Goal: Task Accomplishment & Management: Manage account settings

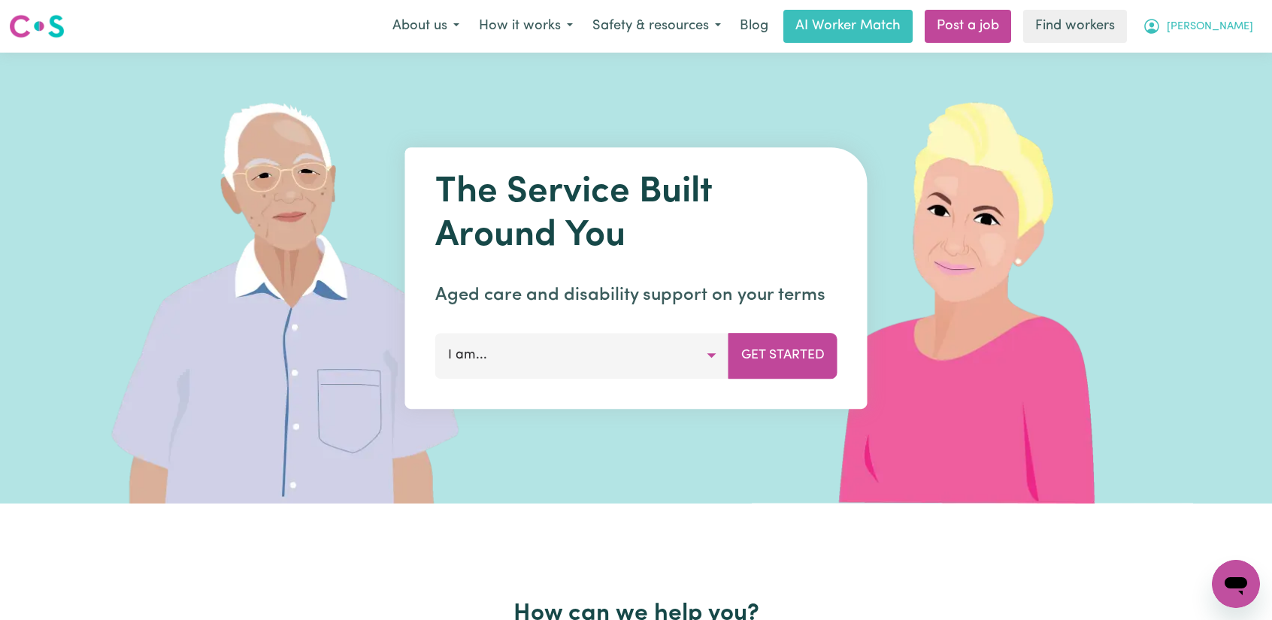
click at [1161, 32] on icon "My Account" at bounding box center [1151, 26] width 18 height 18
click at [1182, 86] on link "Logout" at bounding box center [1202, 86] width 119 height 29
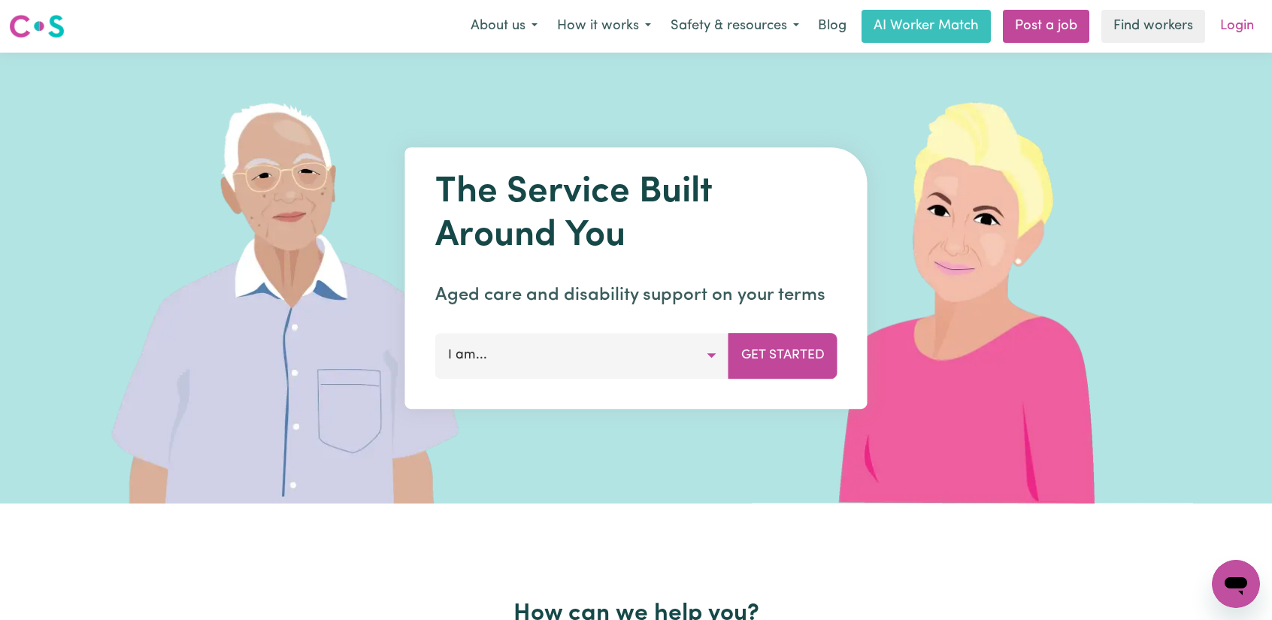
click at [1231, 28] on link "Login" at bounding box center [1237, 26] width 52 height 33
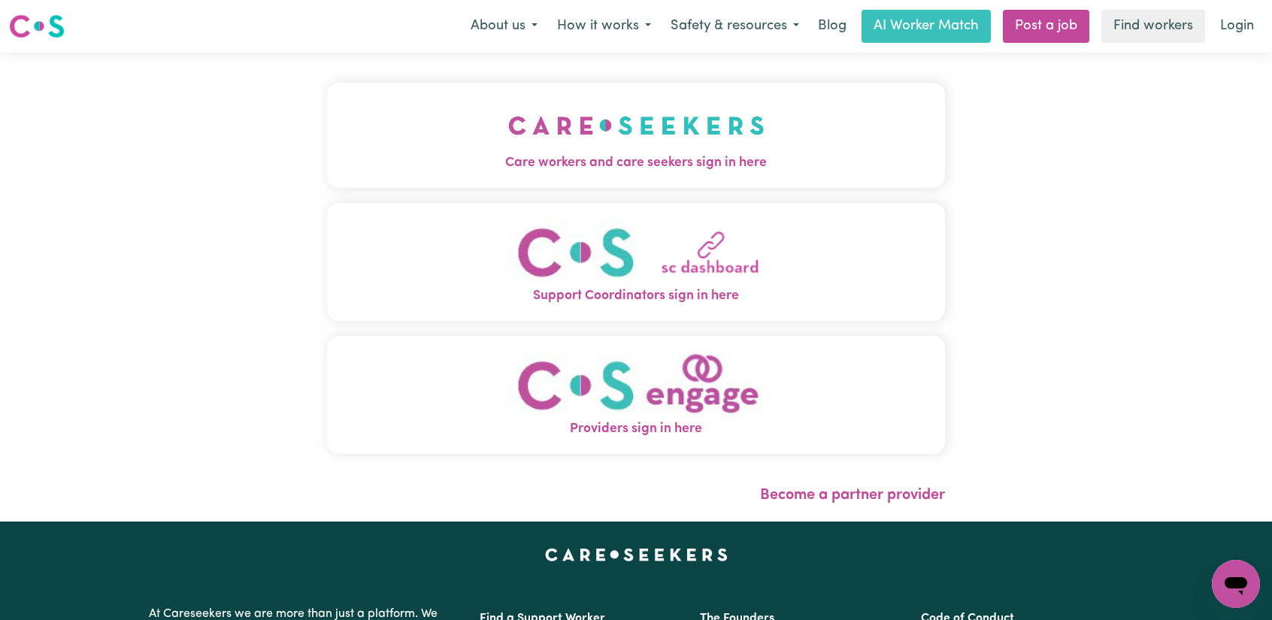
click at [606, 161] on span "Care workers and care seekers sign in here" at bounding box center [636, 163] width 618 height 20
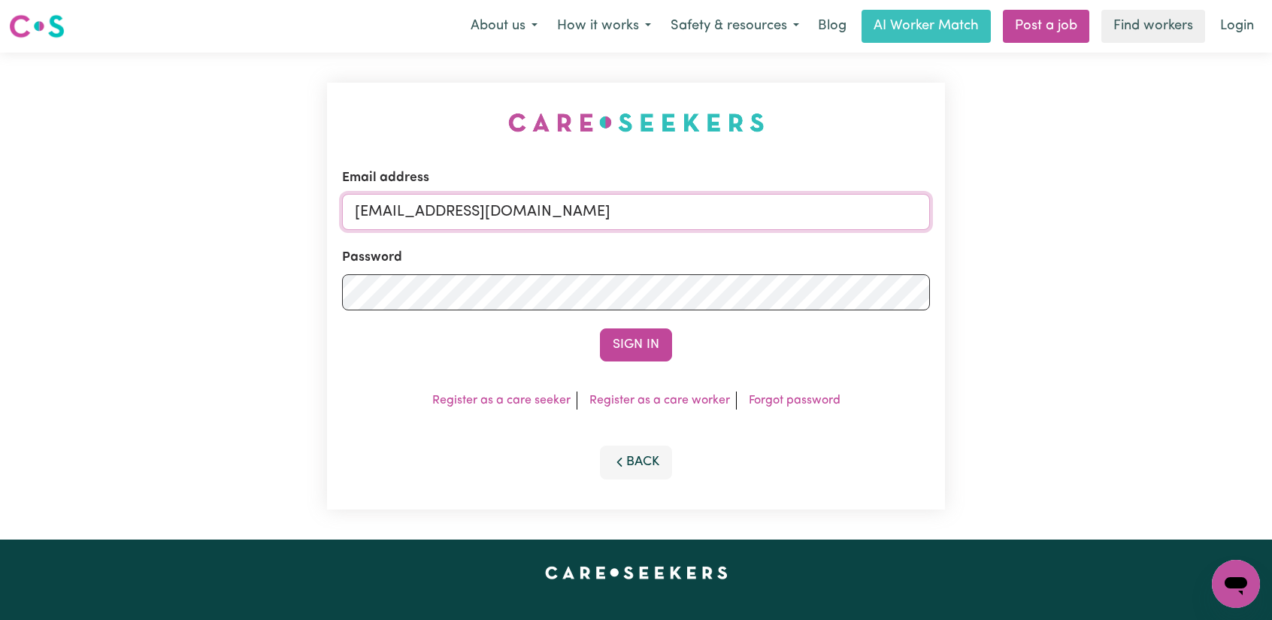
click at [589, 214] on input "[EMAIL_ADDRESS][DOMAIN_NAME]" at bounding box center [636, 212] width 588 height 36
type input "[EMAIL_ADDRESS][DOMAIN_NAME]"
click at [350, 375] on div "Email address [EMAIL_ADDRESS][DOMAIN_NAME] Password Sign In Register as a care …" at bounding box center [636, 296] width 618 height 427
click at [622, 348] on button "Sign In" at bounding box center [636, 344] width 72 height 33
